Goal: Information Seeking & Learning: Learn about a topic

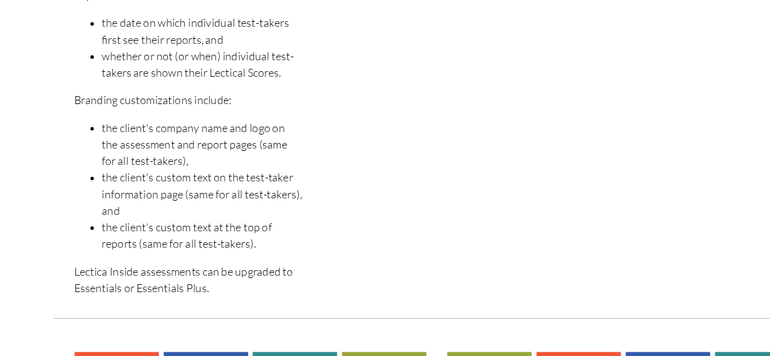
click at [329, 156] on div "Essentials Essentials assessments are designed to support individual developmen…" at bounding box center [385, 13] width 219 height 599
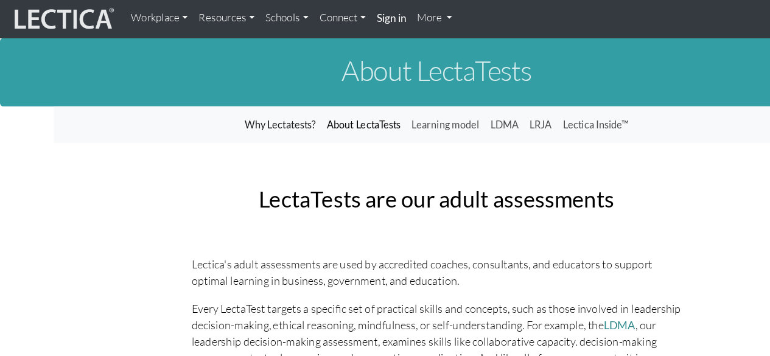
click at [314, 105] on link "About LectaTests" at bounding box center [321, 110] width 75 height 23
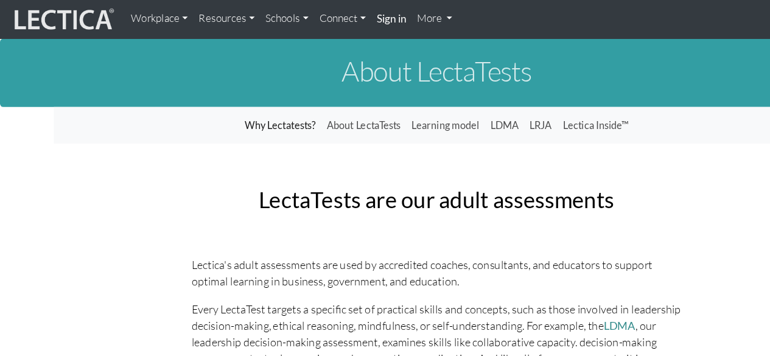
click at [195, 10] on link "Resources" at bounding box center [200, 17] width 59 height 24
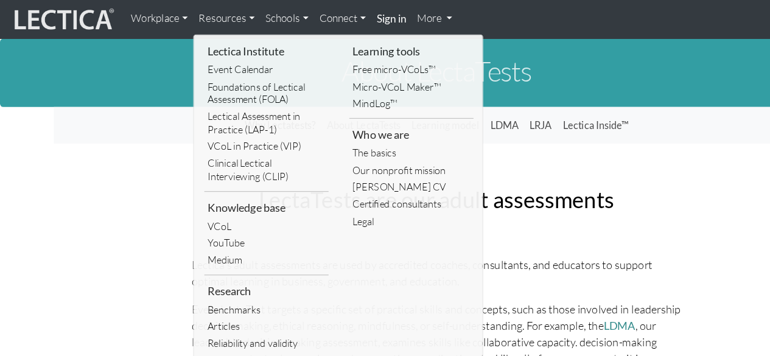
click at [165, 24] on link "Workplace" at bounding box center [141, 17] width 60 height 24
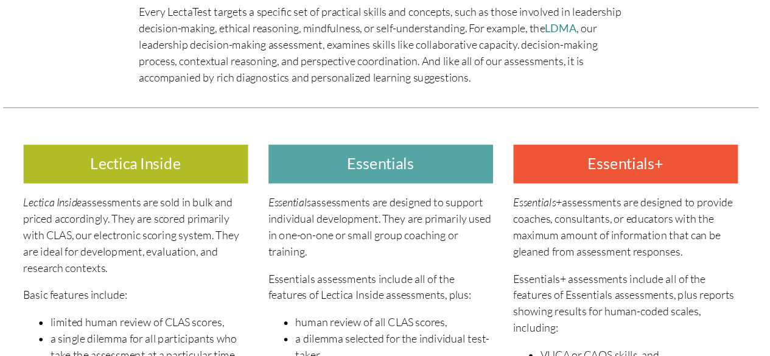
scroll to position [225, 0]
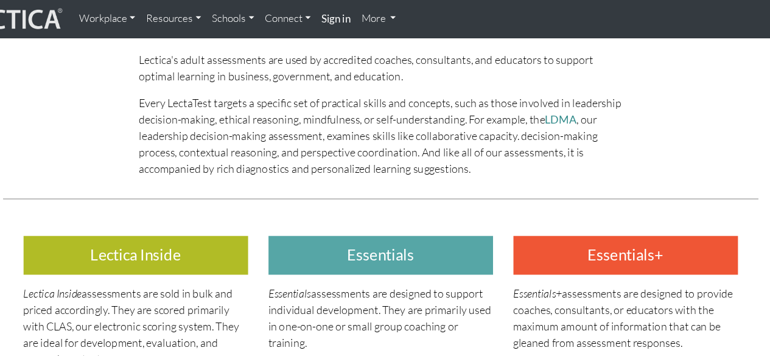
scroll to position [0, 0]
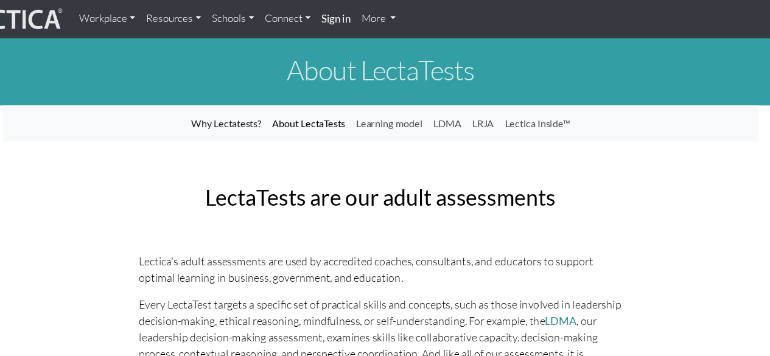
click at [318, 112] on link "About LectaTests" at bounding box center [321, 110] width 75 height 23
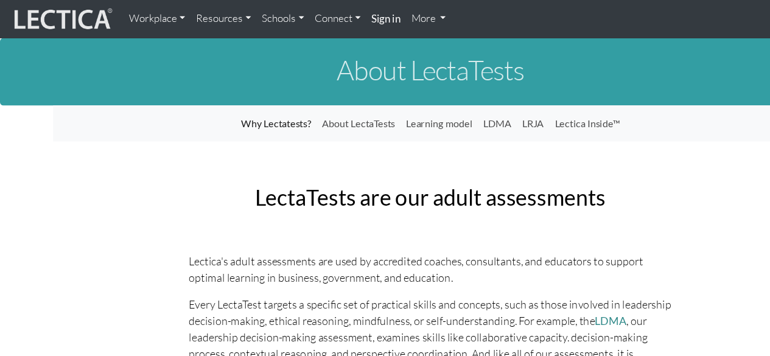
click at [252, 13] on link "Schools" at bounding box center [253, 17] width 47 height 24
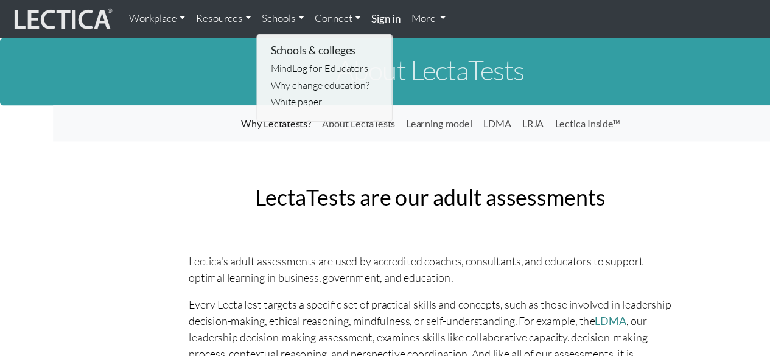
click at [297, 13] on link "Connect" at bounding box center [302, 17] width 51 height 24
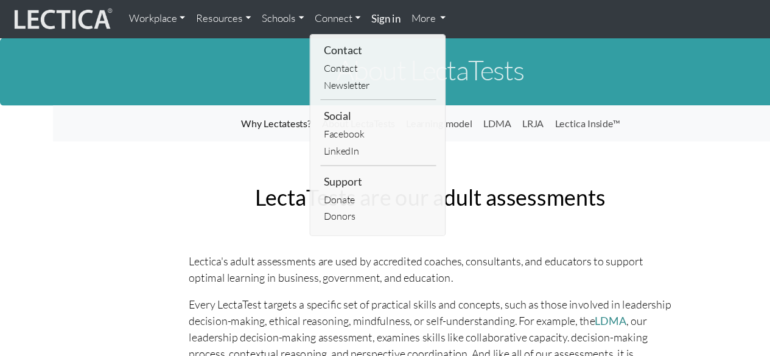
click at [380, 18] on link "More" at bounding box center [384, 17] width 41 height 24
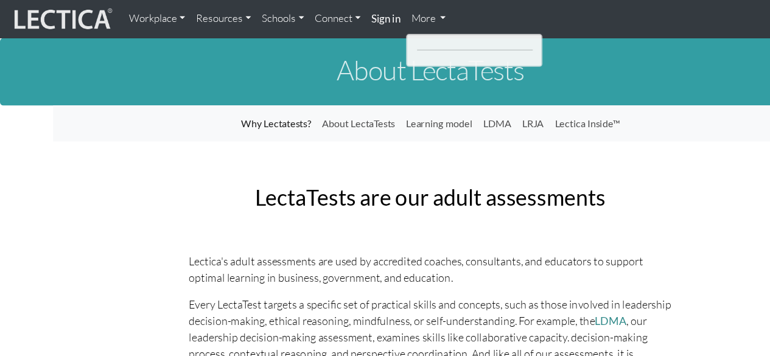
click at [202, 17] on link "Resources" at bounding box center [200, 17] width 59 height 24
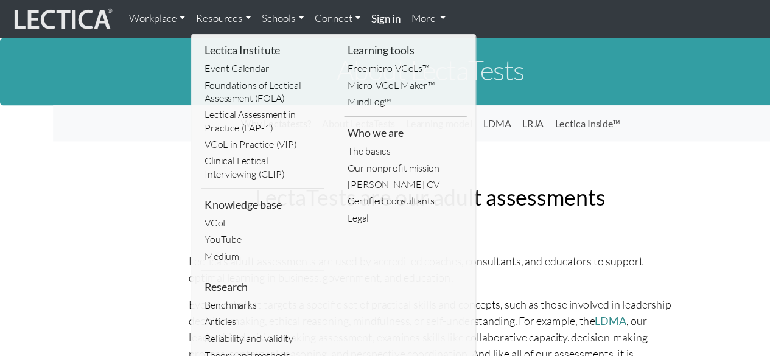
click at [133, 13] on link "Workplace" at bounding box center [141, 17] width 60 height 24
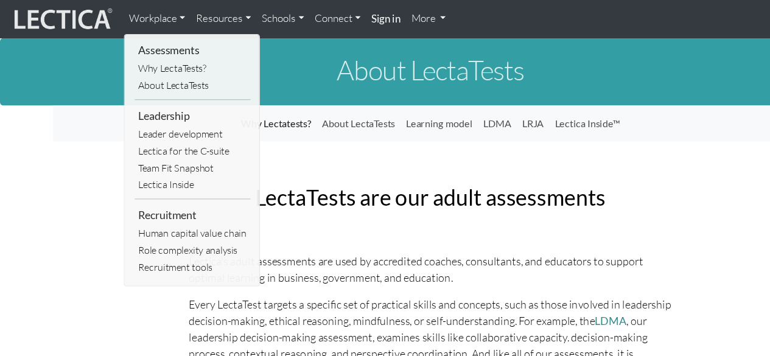
click at [183, 13] on link "Resources" at bounding box center [200, 17] width 59 height 24
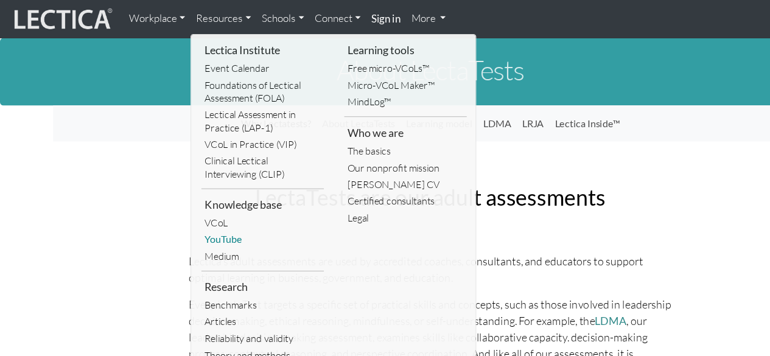
click at [199, 211] on link "YouTube" at bounding box center [235, 214] width 110 height 15
